Goal: Task Accomplishment & Management: Complete application form

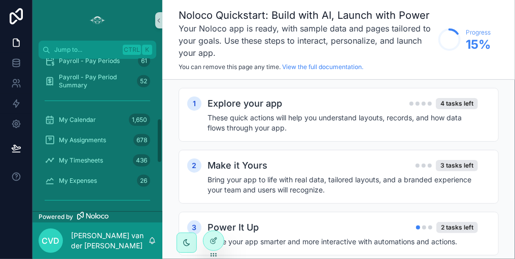
scroll to position [365, 0]
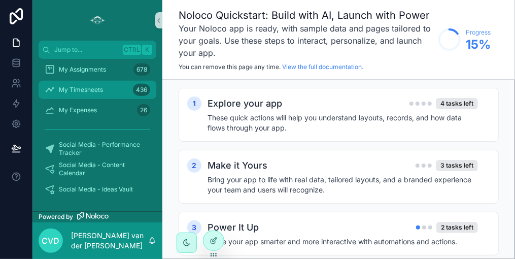
click at [100, 88] on span "My Timesheets" at bounding box center [81, 90] width 44 height 8
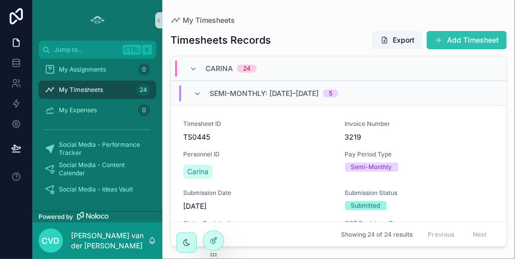
click at [468, 41] on button "Add Timesheet" at bounding box center [467, 40] width 80 height 18
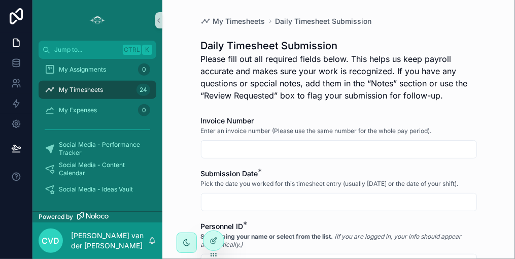
click at [254, 148] on input "scrollable content" at bounding box center [339, 149] width 275 height 14
type input "****"
click at [249, 201] on input "scrollable content" at bounding box center [339, 202] width 275 height 14
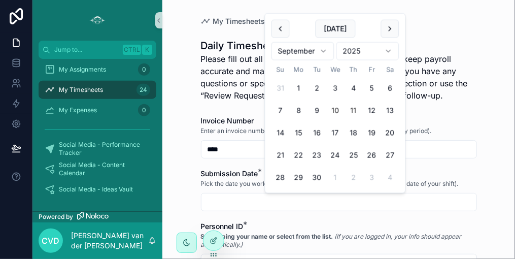
click at [334, 108] on button "10" at bounding box center [336, 111] width 18 height 18
type input "*********"
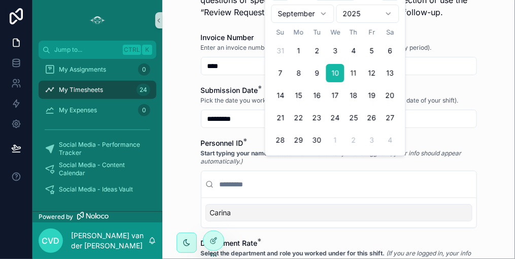
scroll to position [102, 0]
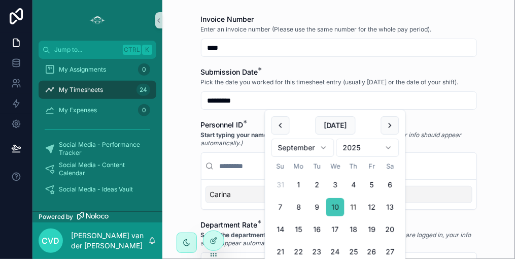
click at [335, 208] on button "10" at bounding box center [336, 207] width 18 height 18
click at [246, 193] on div "Carina" at bounding box center [339, 194] width 267 height 17
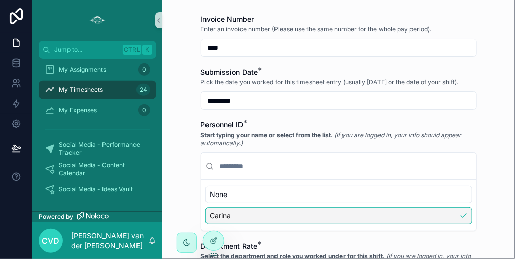
click at [239, 215] on div "Carina" at bounding box center [339, 215] width 267 height 17
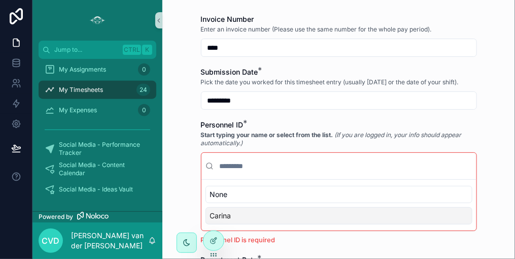
scroll to position [152, 0]
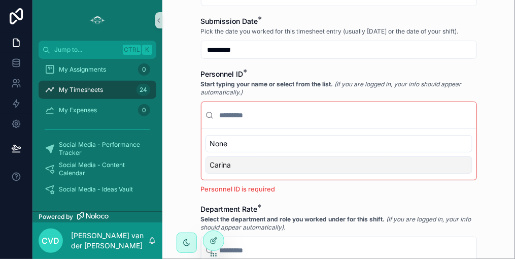
click at [248, 167] on div "Carina" at bounding box center [339, 164] width 267 height 17
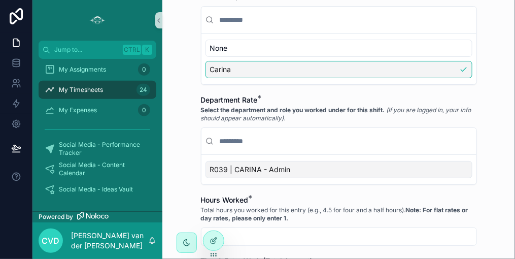
scroll to position [254, 0]
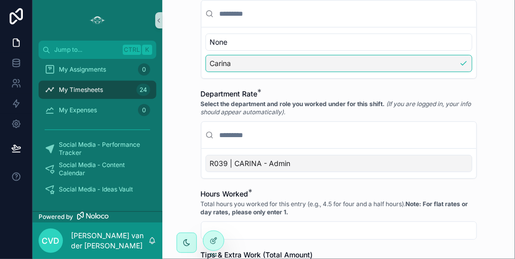
click at [257, 161] on span "R039 | CARINA - Admin" at bounding box center [250, 163] width 81 height 10
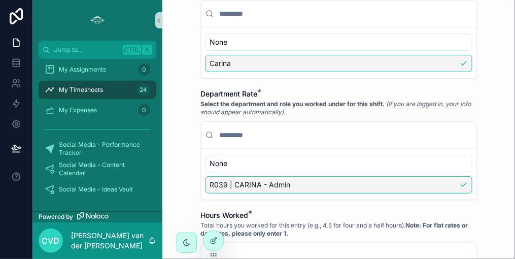
click at [257, 180] on span "R039 | CARINA - Admin" at bounding box center [250, 185] width 81 height 10
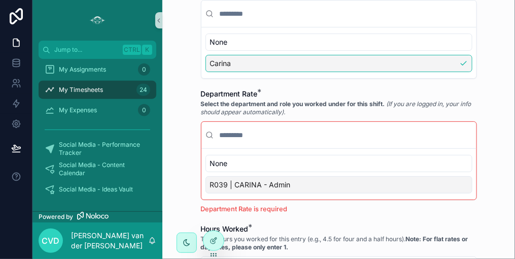
click at [263, 183] on span "R039 | CARINA - Admin" at bounding box center [250, 185] width 81 height 10
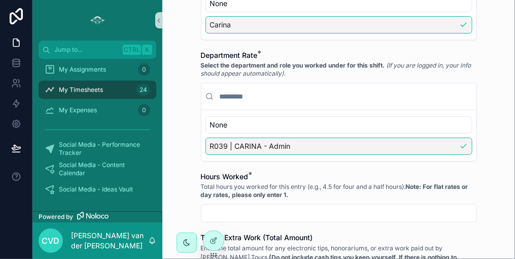
scroll to position [355, 0]
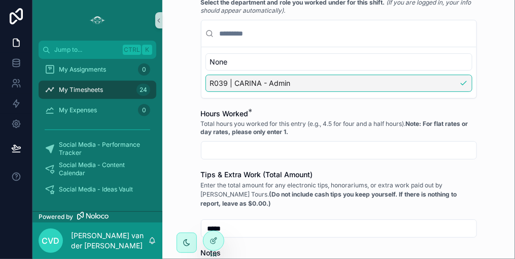
click at [242, 144] on input "scrollable content" at bounding box center [339, 150] width 275 height 14
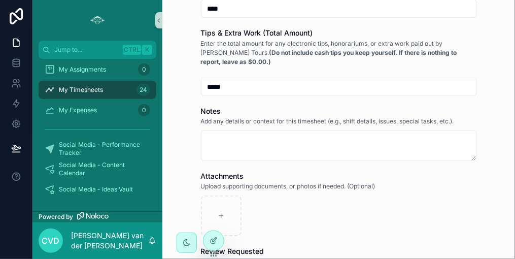
scroll to position [508, 0]
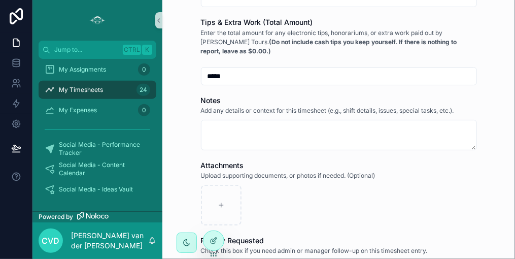
type input "****"
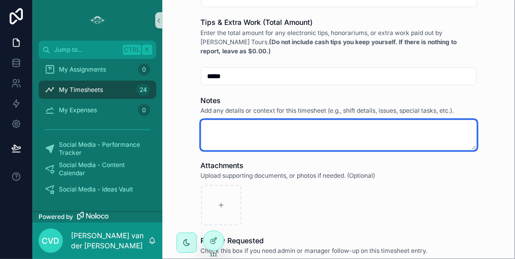
click at [206, 124] on textarea "scrollable content" at bounding box center [339, 135] width 276 height 30
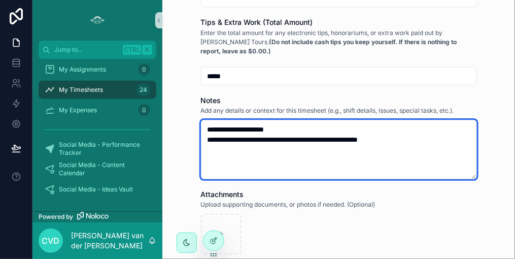
click at [259, 136] on textarea "**********" at bounding box center [339, 149] width 276 height 59
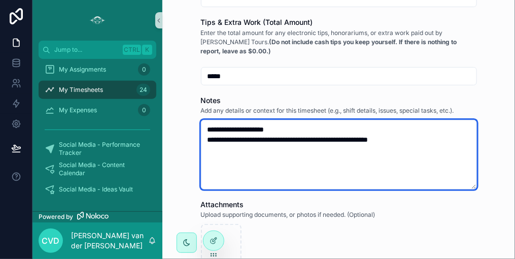
click at [431, 137] on textarea "**********" at bounding box center [339, 155] width 276 height 70
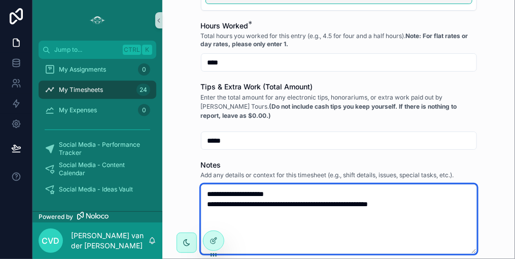
scroll to position [355, 0]
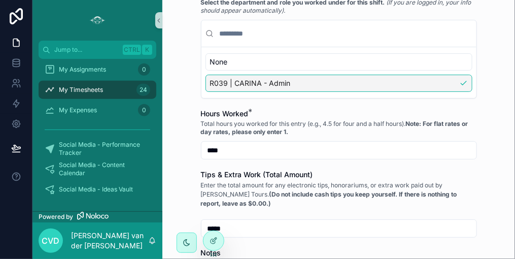
type textarea "**********"
drag, startPoint x: 223, startPoint y: 145, endPoint x: 185, endPoint y: 149, distance: 38.8
click at [185, 149] on div "My Timesheets Daily Timesheet Submission Daily Timesheet Submission Please fill…" at bounding box center [339, 129] width 353 height 259
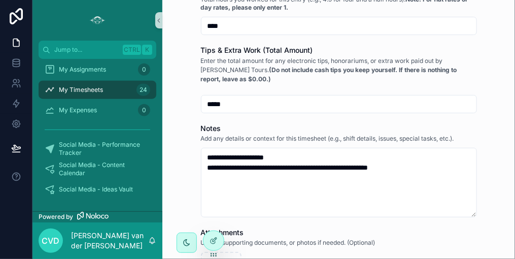
scroll to position [531, 0]
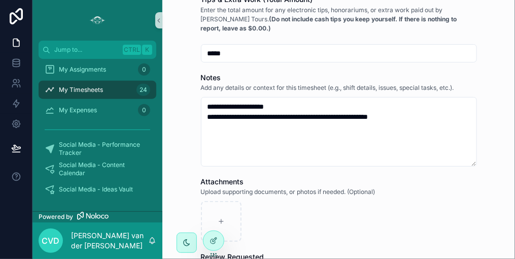
type input "****"
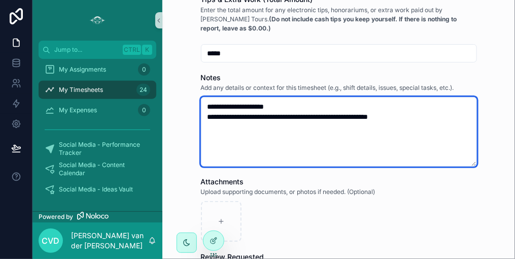
click at [431, 114] on textarea "**********" at bounding box center [339, 132] width 276 height 70
drag, startPoint x: 359, startPoint y: 115, endPoint x: 376, endPoint y: 116, distance: 17.3
click at [376, 116] on textarea "**********" at bounding box center [339, 132] width 276 height 70
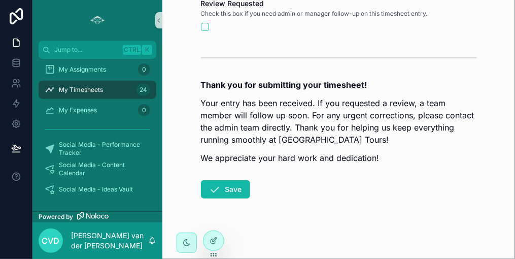
scroll to position [785, 0]
type textarea "**********"
click at [229, 184] on button "Save" at bounding box center [225, 189] width 49 height 18
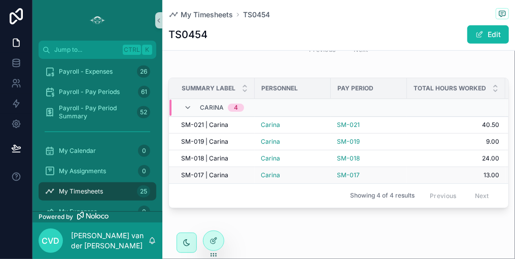
scroll to position [1209, 0]
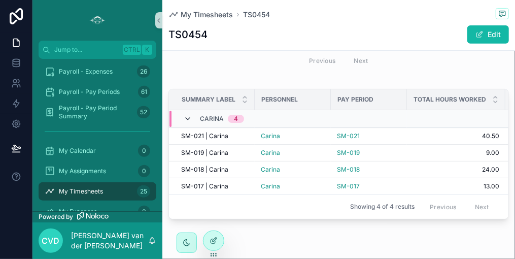
click at [188, 123] on icon "scrollable content" at bounding box center [188, 119] width 8 height 8
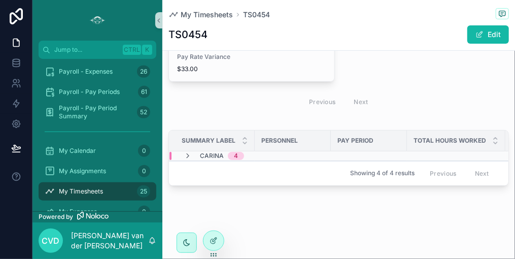
scroll to position [1189, 0]
click at [233, 152] on span "4" at bounding box center [236, 156] width 16 height 8
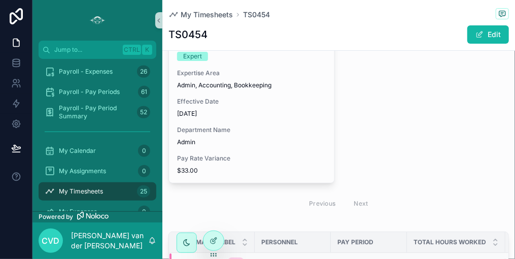
scroll to position [1263, 0]
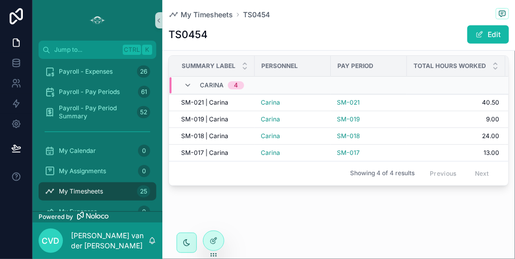
click at [475, 166] on div "Previous Next" at bounding box center [460, 174] width 74 height 16
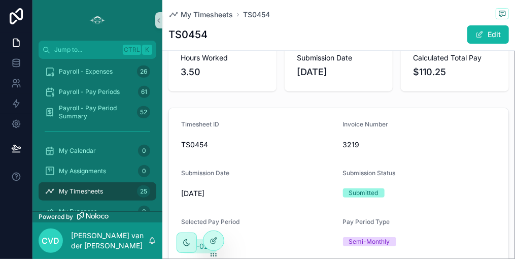
scroll to position [0, 0]
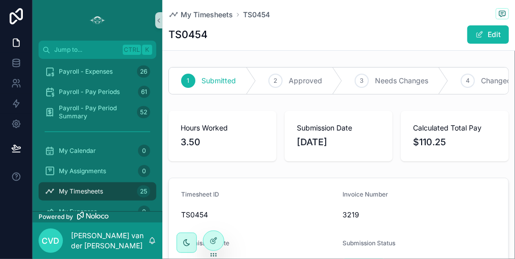
click at [267, 36] on div "TS0454 Edit" at bounding box center [339, 34] width 341 height 19
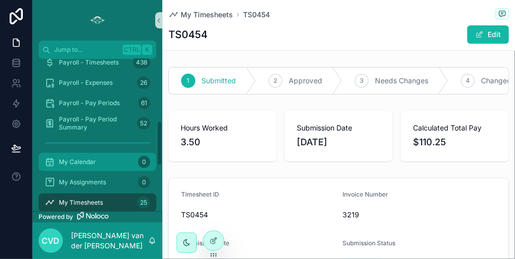
scroll to position [203, 0]
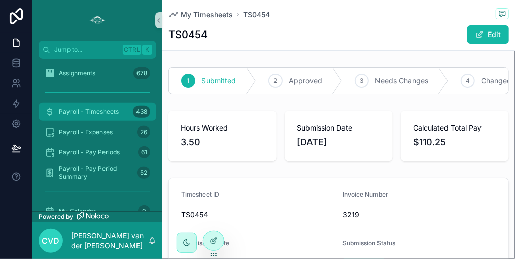
click at [87, 109] on span "Payroll - Timesheets" at bounding box center [89, 112] width 60 height 8
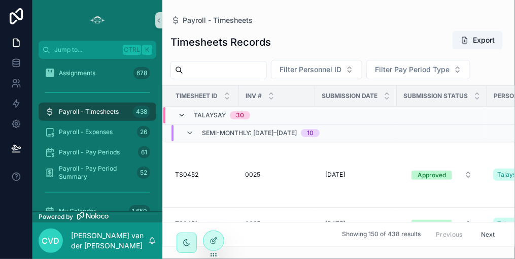
click at [179, 113] on icon "scrollable content" at bounding box center [182, 115] width 8 height 8
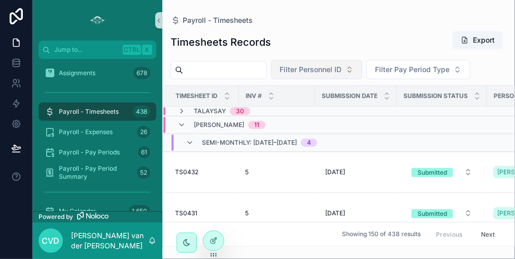
click at [363, 72] on button "Filter Personnel ID" at bounding box center [316, 69] width 91 height 19
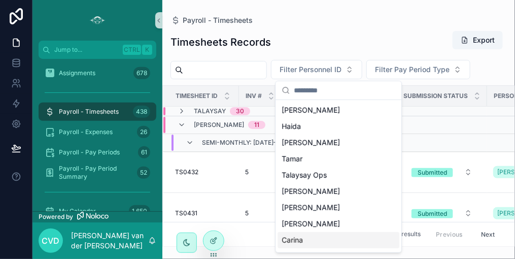
click at [285, 238] on span "Carina" at bounding box center [292, 240] width 21 height 10
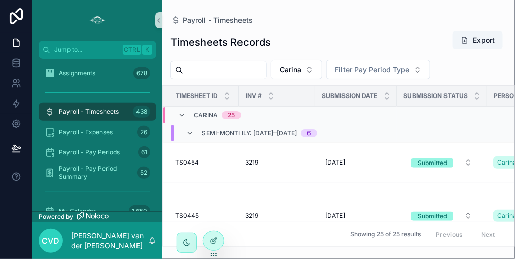
click at [317, 130] on span "6" at bounding box center [309, 133] width 16 height 8
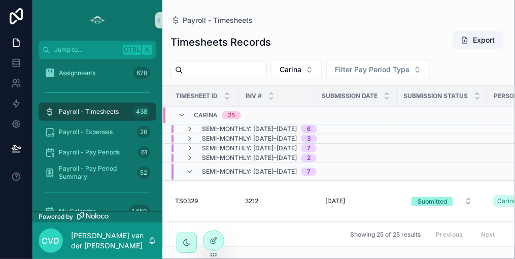
click at [270, 126] on span "Semi-Monthly: [DATE]–[DATE]" at bounding box center [249, 129] width 95 height 8
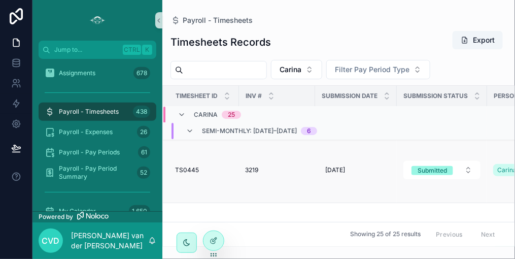
scroll to position [51, 0]
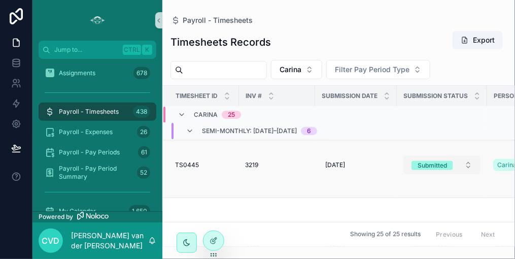
click at [429, 168] on div "Submitted" at bounding box center [432, 165] width 29 height 9
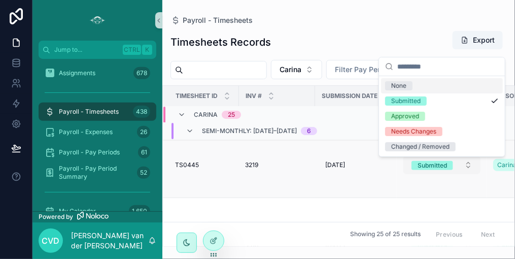
click at [429, 168] on div "Submitted" at bounding box center [432, 165] width 29 height 9
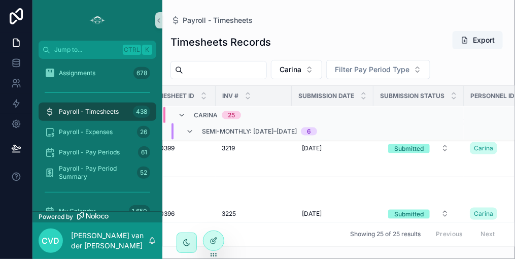
scroll to position [406, 21]
